Goal: Information Seeking & Learning: Learn about a topic

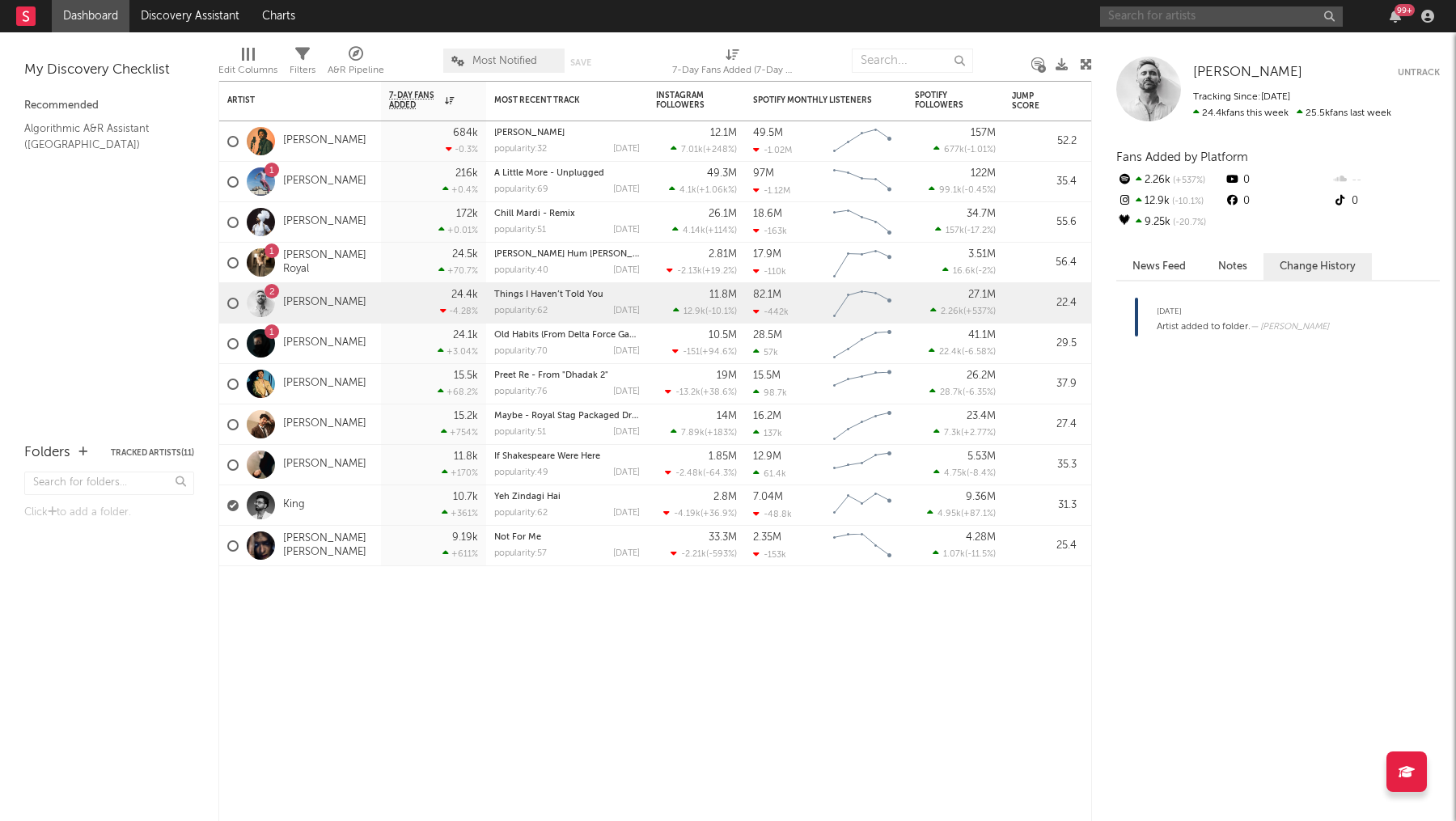
click at [1227, 17] on input "text" at bounding box center [1221, 16] width 243 height 21
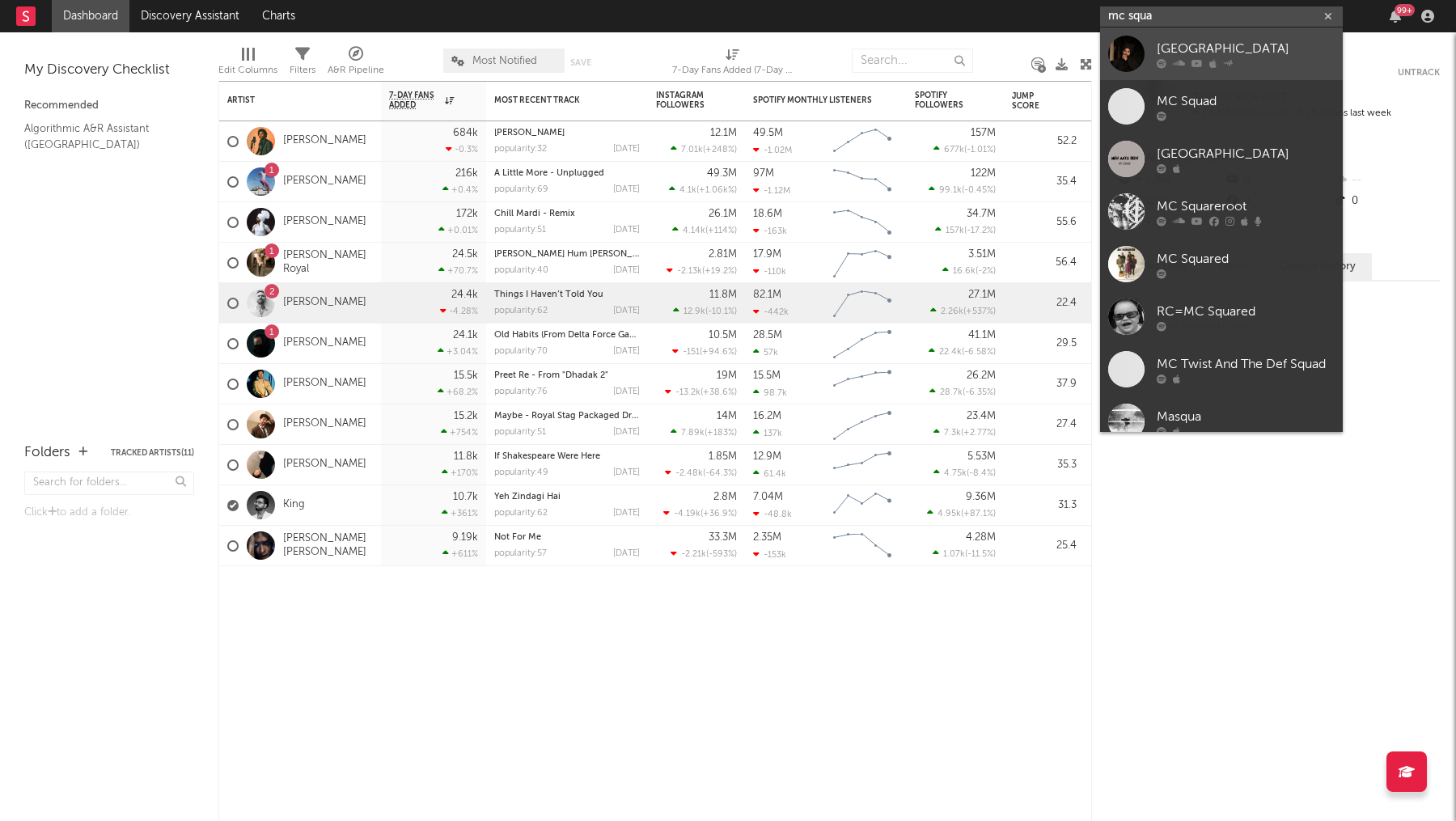
type input "mc squa"
click at [1246, 46] on div "[GEOGRAPHIC_DATA]" at bounding box center [1245, 48] width 178 height 20
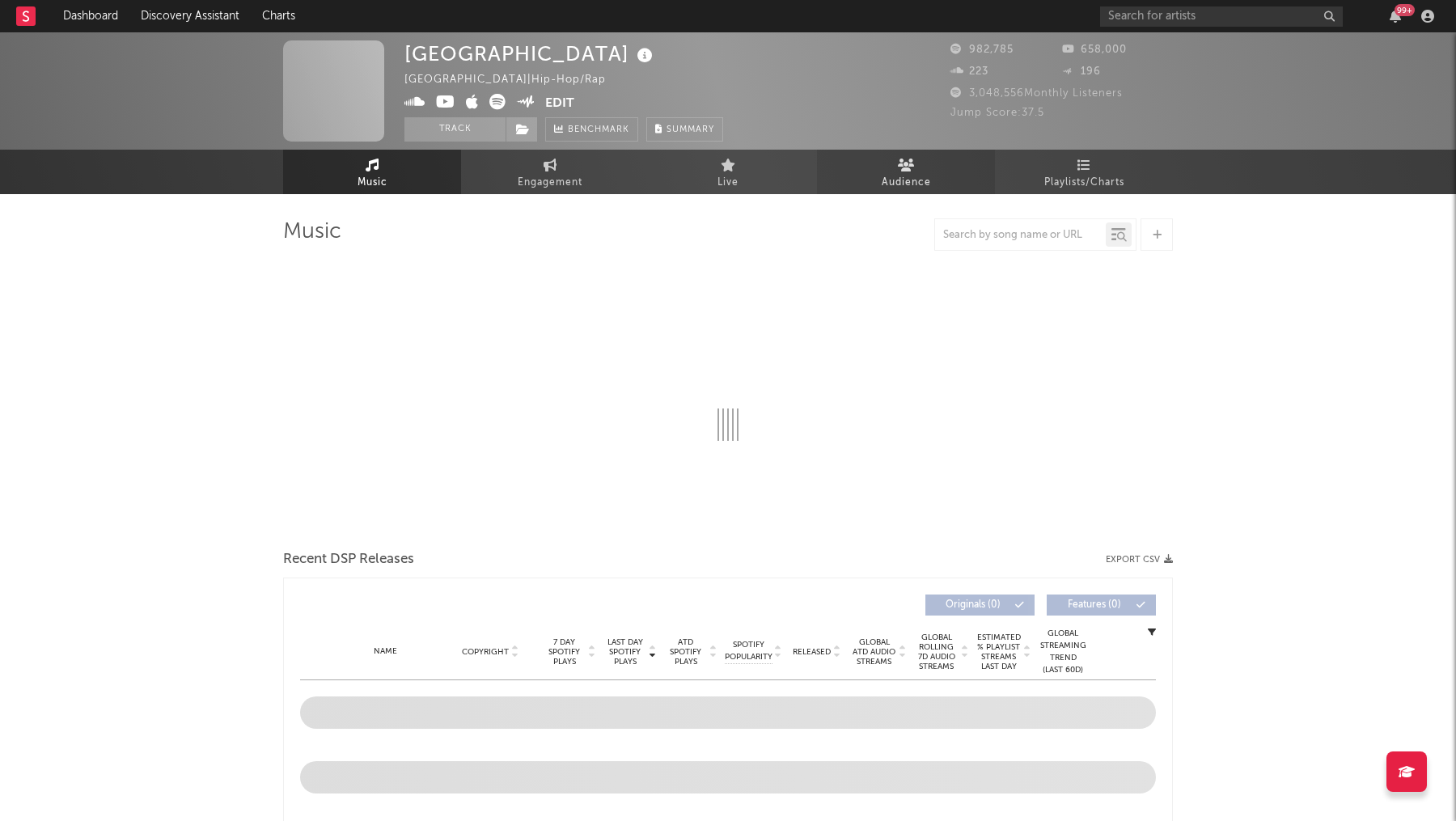
click at [900, 179] on span "Audience" at bounding box center [906, 183] width 49 height 20
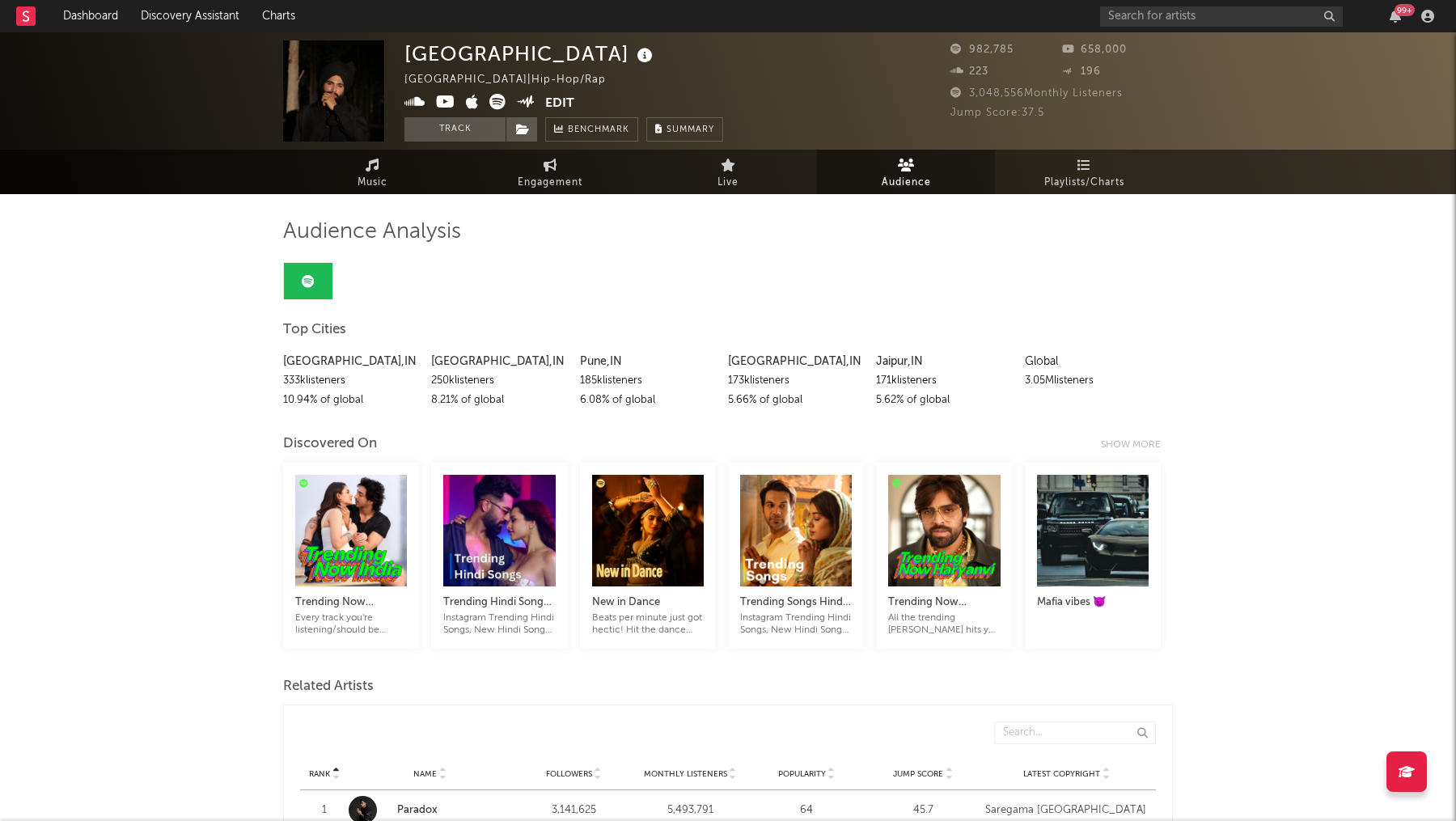
click at [302, 271] on link at bounding box center [308, 281] width 48 height 37
click at [1101, 188] on span "Playlists/Charts" at bounding box center [1084, 183] width 80 height 20
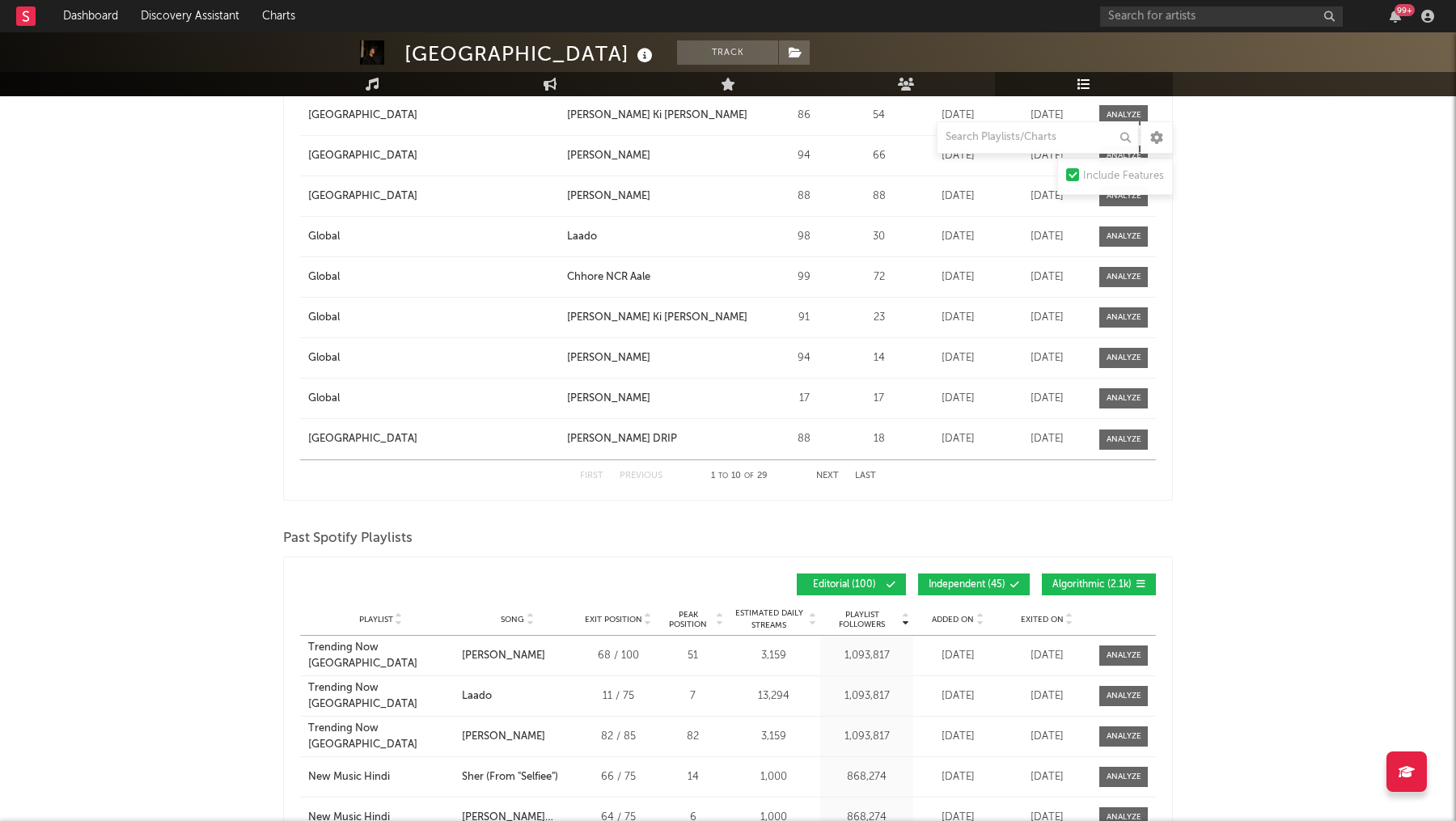
scroll to position [2502, 0]
